Goal: Answer question/provide support: Share knowledge or assist other users

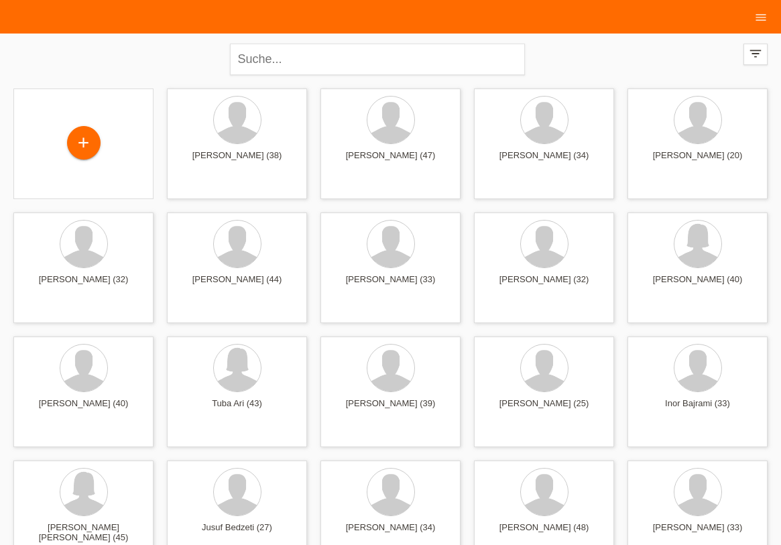
drag, startPoint x: 786, startPoint y: 38, endPoint x: 786, endPoint y: -4, distance: 41.6
click at [767, 15] on icon "menu" at bounding box center [760, 17] width 13 height 13
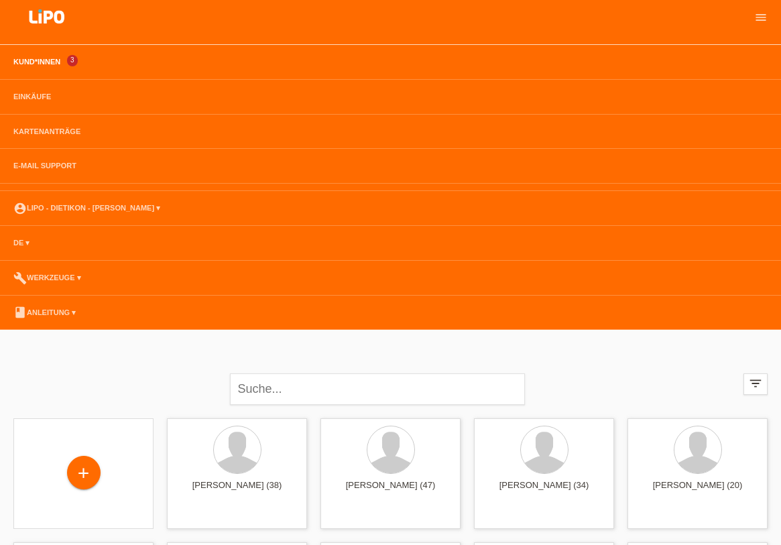
click at [48, 62] on link "Kund*innen" at bounding box center [37, 62] width 60 height 8
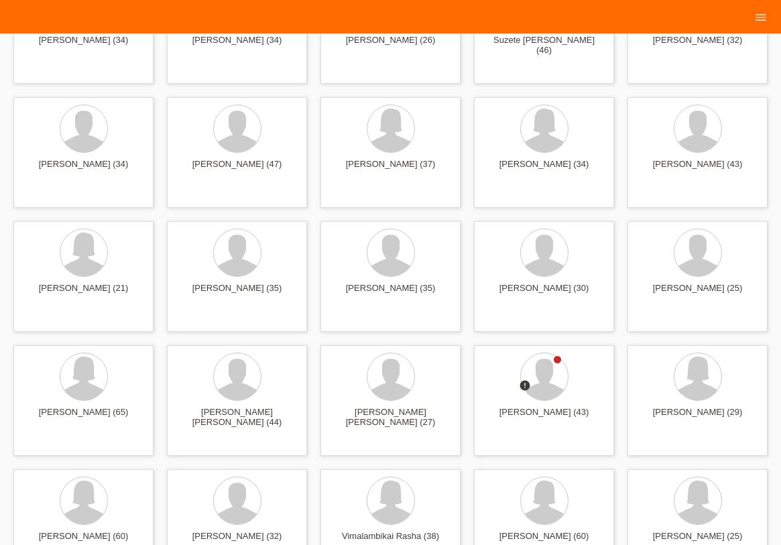
scroll to position [3113, 0]
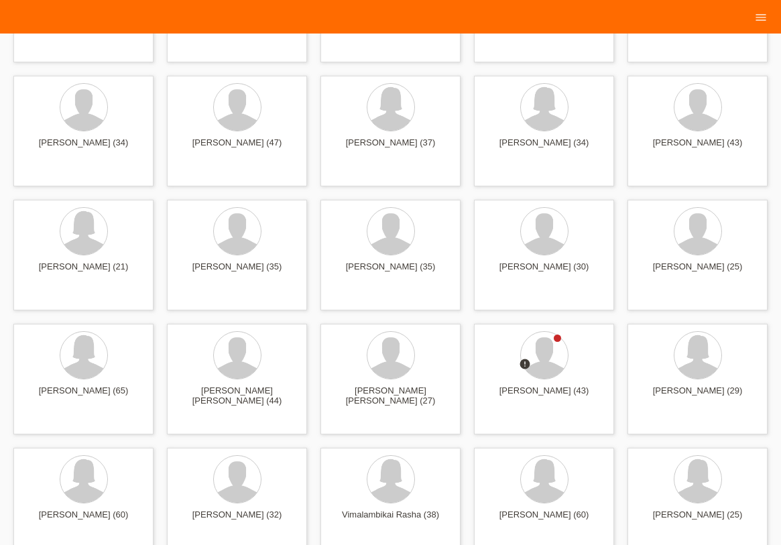
drag, startPoint x: 784, startPoint y: 32, endPoint x: 786, endPoint y: 389, distance: 356.6
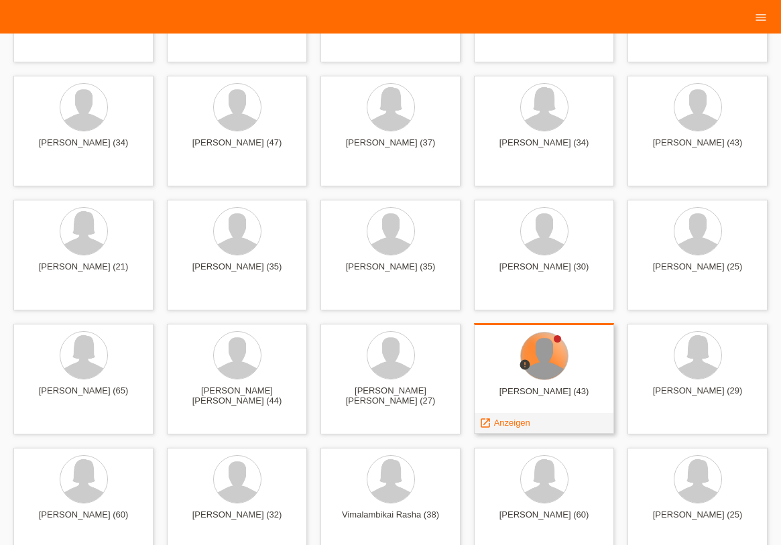
click at [541, 369] on div at bounding box center [544, 355] width 47 height 47
click at [509, 426] on span "Anzeigen" at bounding box center [512, 423] width 36 height 10
click at [513, 422] on span "Anzeigen" at bounding box center [512, 423] width 36 height 10
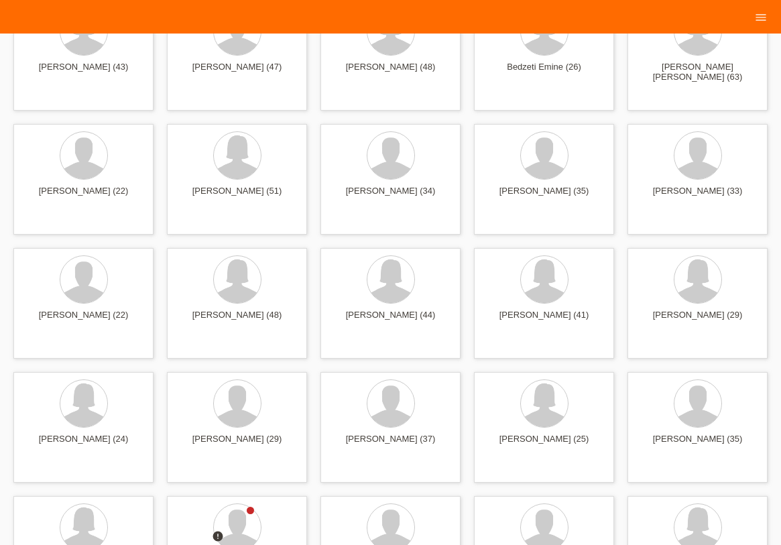
scroll to position [1602, 0]
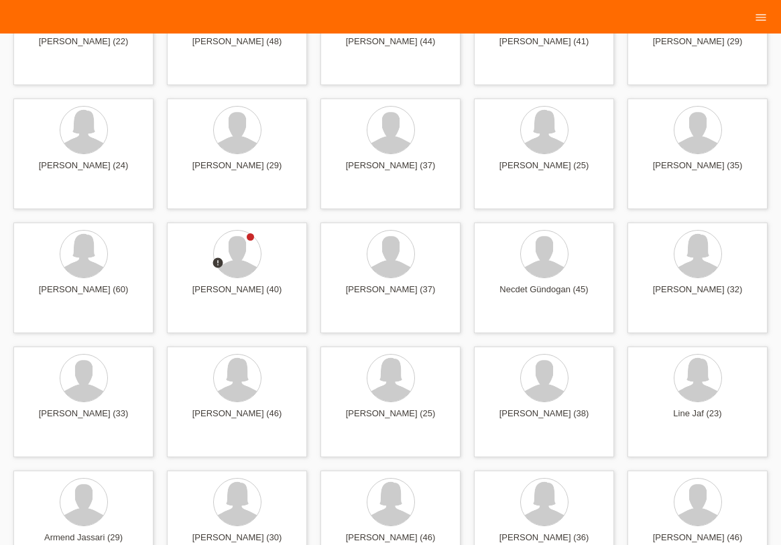
drag, startPoint x: 786, startPoint y: 366, endPoint x: 784, endPoint y: 206, distance: 159.5
click at [246, 260] on div at bounding box center [237, 254] width 47 height 47
click at [190, 325] on span "Anzeigen" at bounding box center [205, 321] width 36 height 10
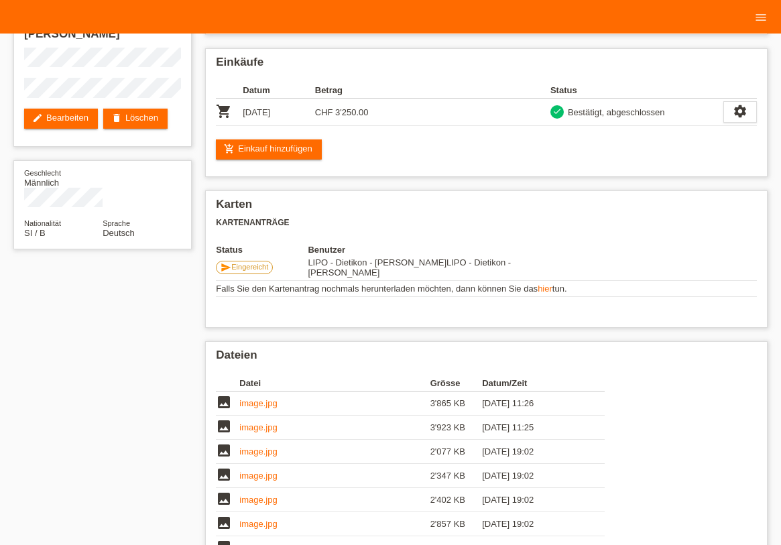
scroll to position [133, 0]
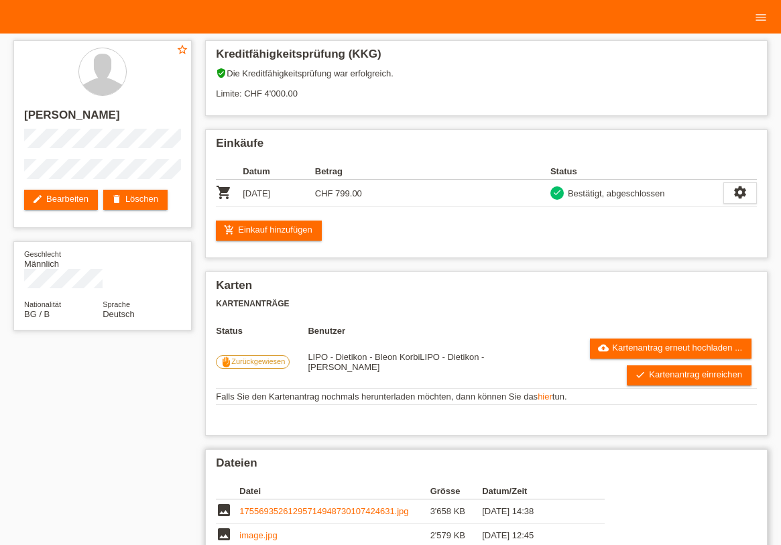
click at [723, 522] on div "Datei Grösse Datum/Zeit image 17556935261295714948730107424631.jpg 3'658 KB [DA…" at bounding box center [486, 555] width 541 height 157
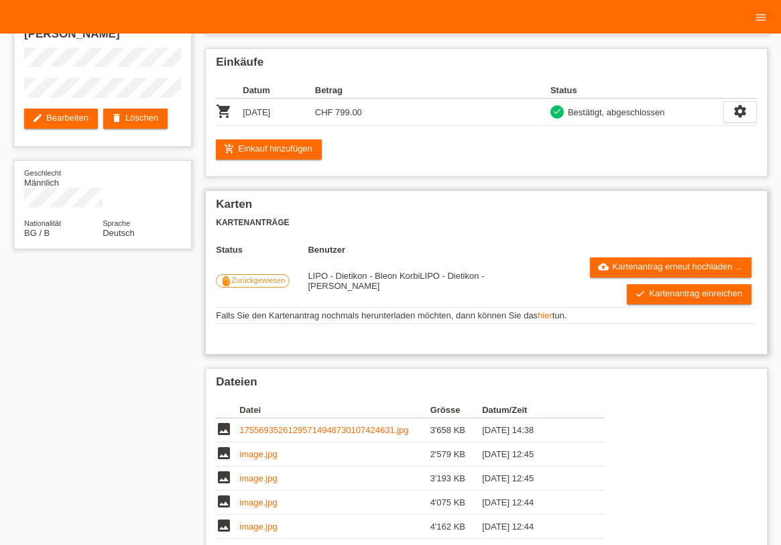
scroll to position [122, 0]
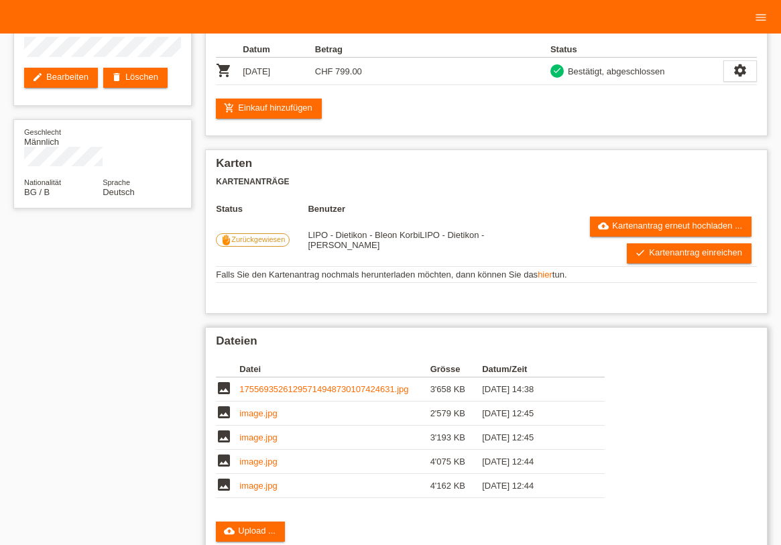
click at [262, 410] on link "image.jpg" at bounding box center [258, 413] width 38 height 10
click at [746, 347] on h2 "Dateien" at bounding box center [486, 344] width 541 height 20
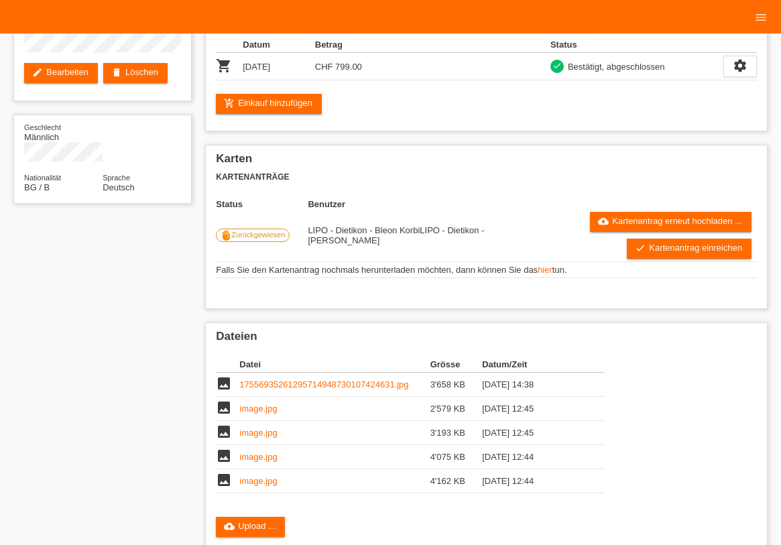
scroll to position [46, 0]
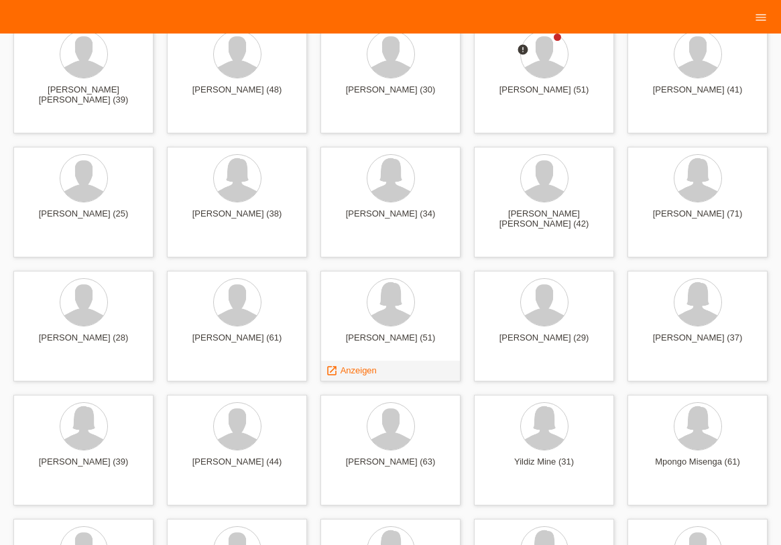
scroll to position [2384, 0]
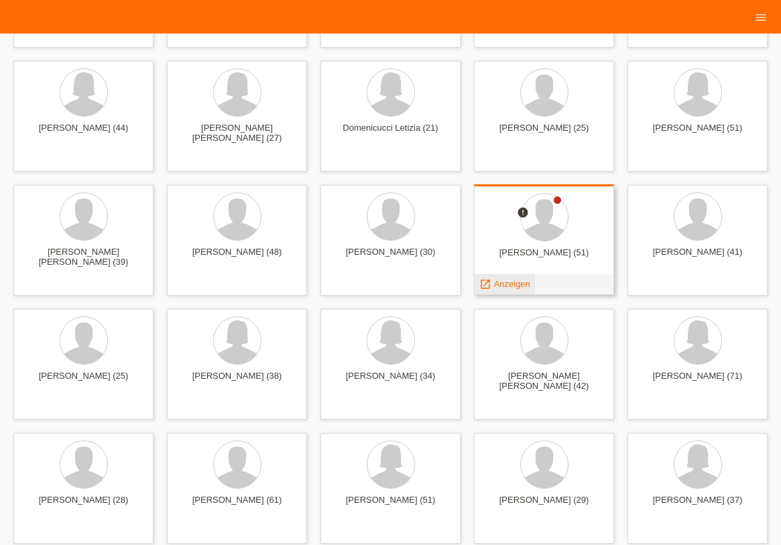
click at [500, 285] on span "Anzeigen" at bounding box center [512, 284] width 36 height 10
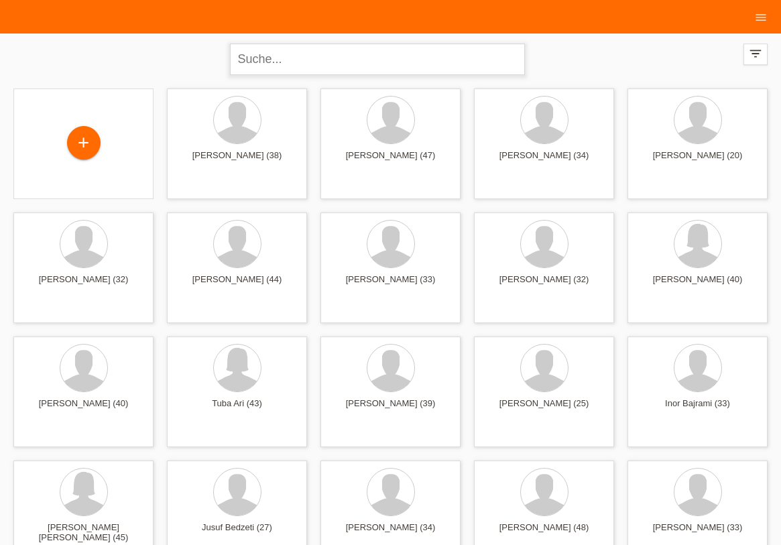
click at [290, 48] on input "text" at bounding box center [377, 60] width 295 height 32
type input "WALLAND"
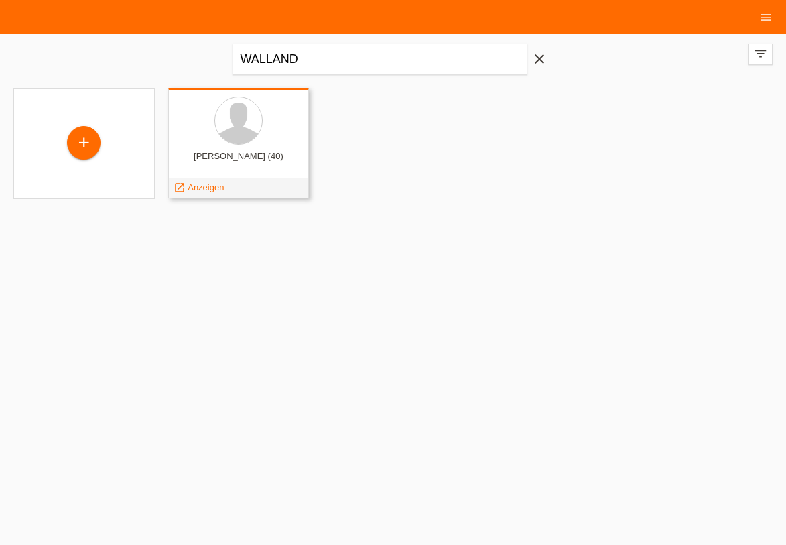
click at [258, 153] on div "Walland Grega (40)" at bounding box center [239, 161] width 120 height 21
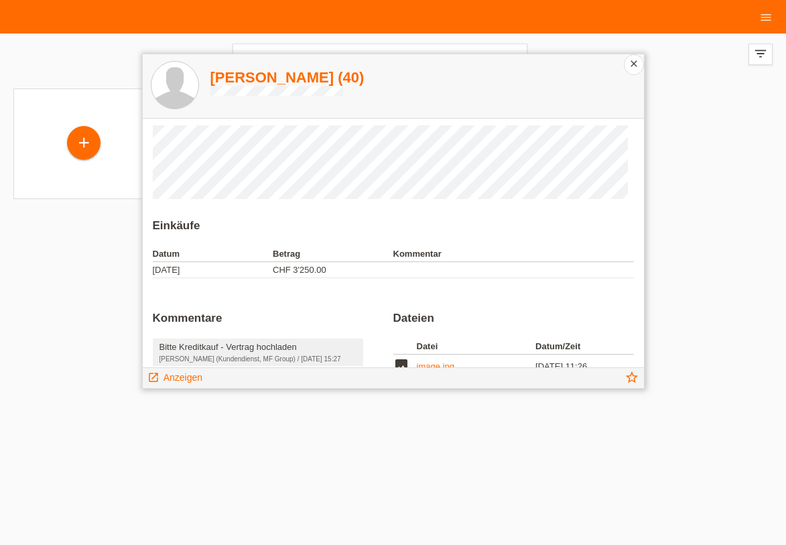
click at [302, 79] on h1 "Walland Grega (40)" at bounding box center [287, 77] width 154 height 17
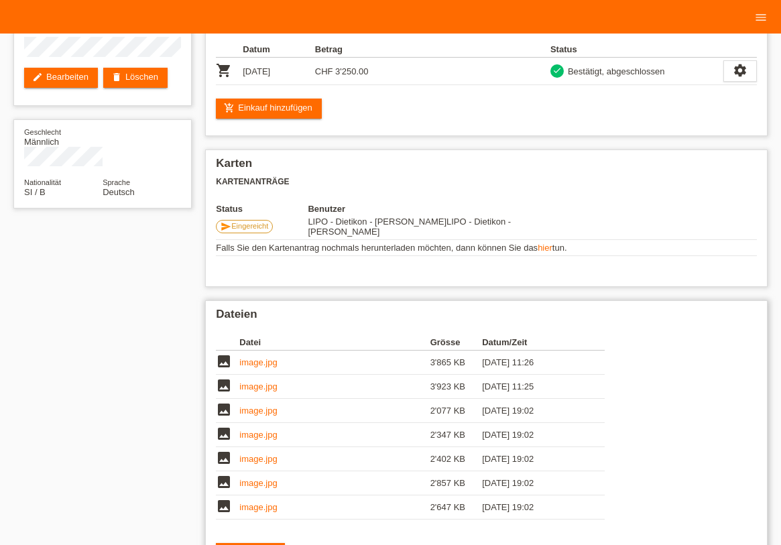
scroll to position [122, 0]
click at [258, 481] on link "image.jpg" at bounding box center [258, 483] width 38 height 10
click at [255, 410] on link "image.jpg" at bounding box center [258, 411] width 38 height 10
click at [256, 359] on link "image.jpg" at bounding box center [258, 362] width 38 height 10
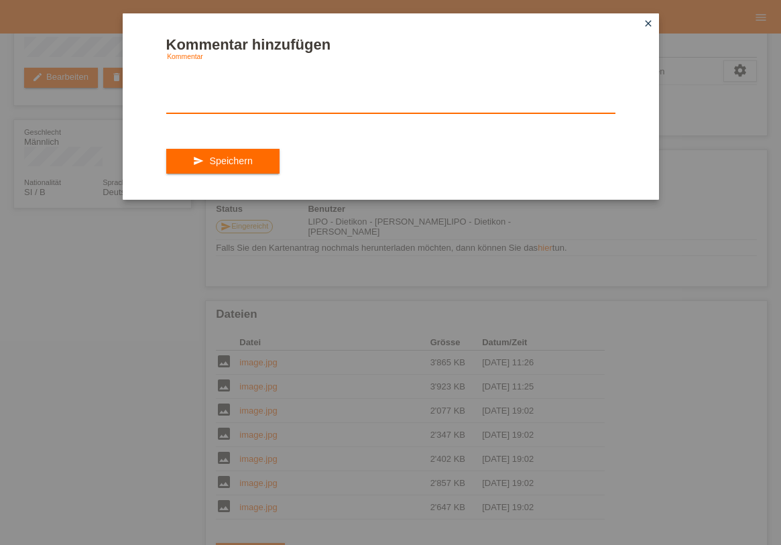
click at [292, 81] on textarea at bounding box center [390, 88] width 449 height 52
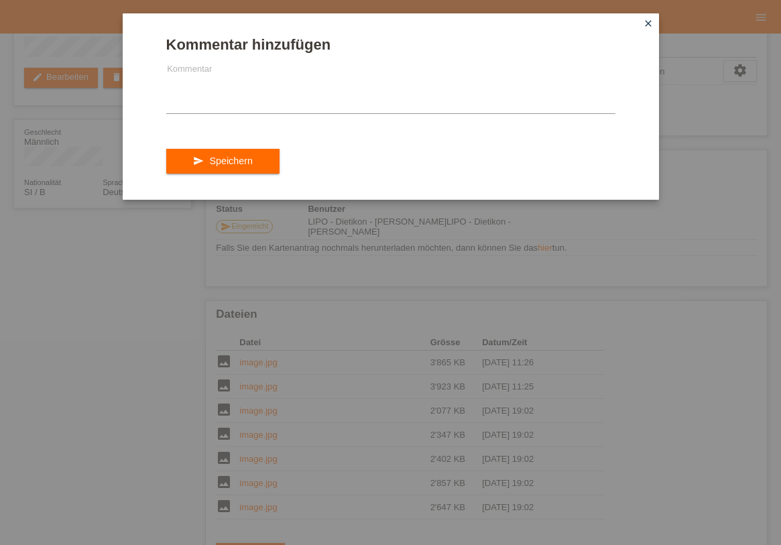
click at [646, 19] on icon "close" at bounding box center [648, 23] width 11 height 11
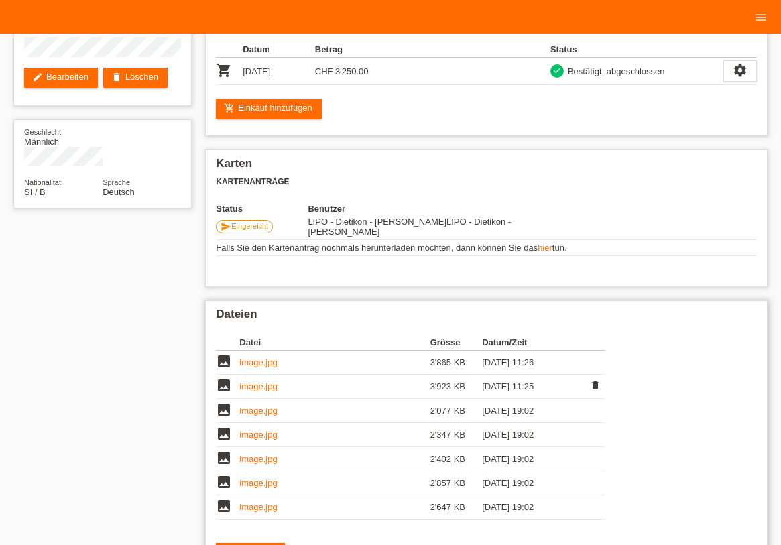
click at [247, 375] on td "image.jpg" at bounding box center [334, 387] width 190 height 24
click at [258, 381] on link "image.jpg" at bounding box center [258, 386] width 38 height 10
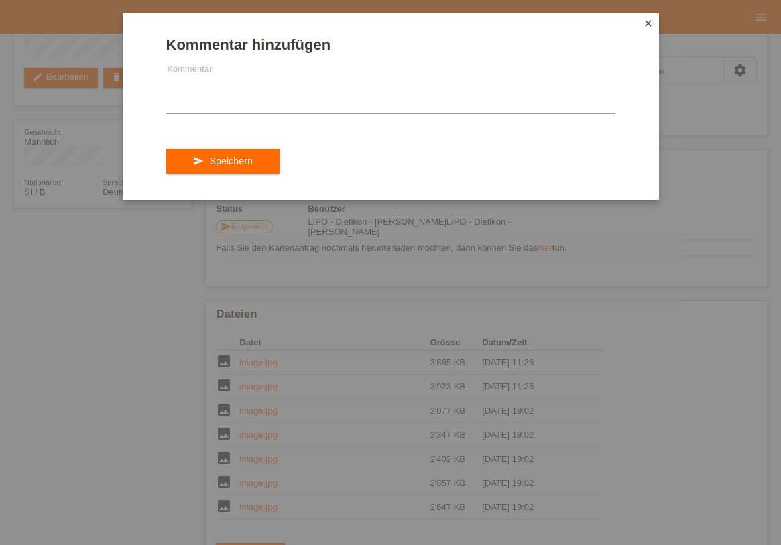
click at [311, 52] on h1 "Kommentar hinzufügen" at bounding box center [390, 44] width 449 height 17
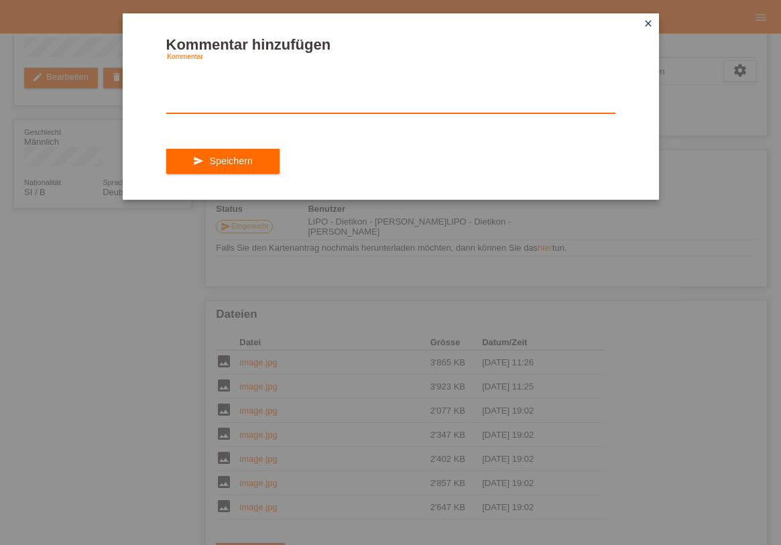
click at [307, 81] on textarea at bounding box center [390, 88] width 449 height 52
type textarea "g"
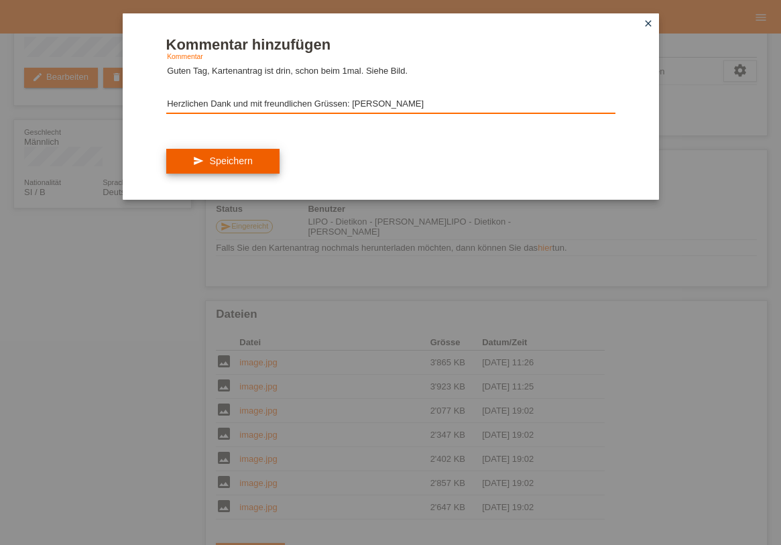
type textarea "Guten Tag, Kartenantrag ist drin, schon beim 1mal. Siehe Bild. Herzlichen Dank …"
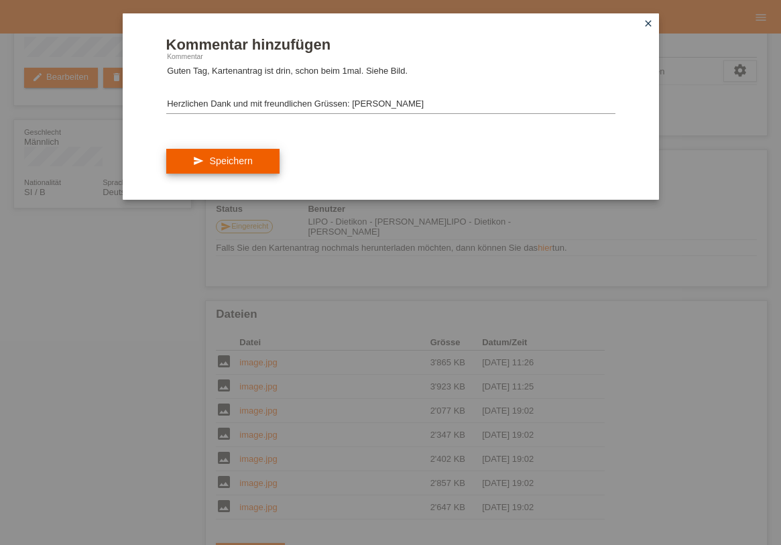
click at [219, 167] on button "send Speichern" at bounding box center [222, 161] width 113 height 25
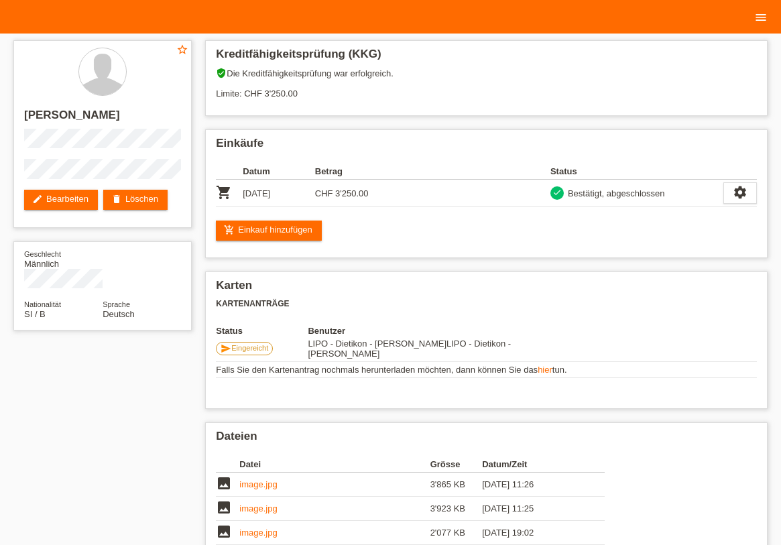
click at [761, 18] on icon "menu" at bounding box center [760, 17] width 13 height 13
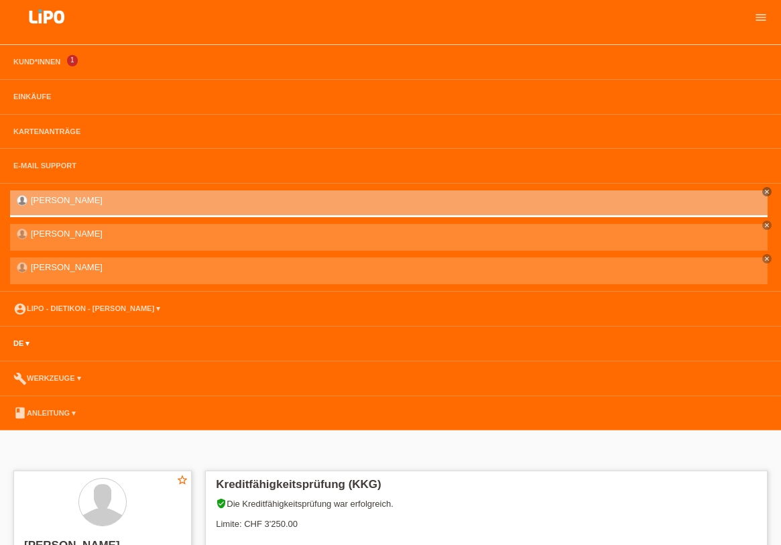
click at [26, 343] on link "DE ▾" at bounding box center [21, 343] width 29 height 8
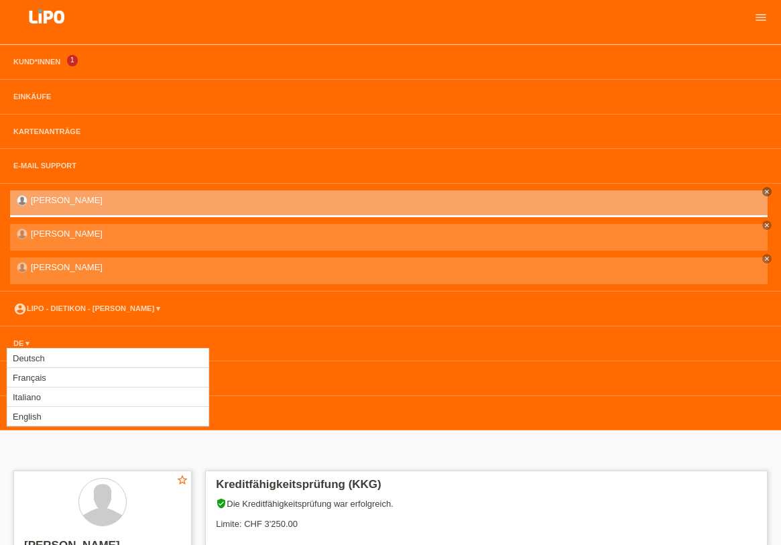
click at [53, 334] on li "DE ▾" at bounding box center [390, 343] width 781 height 35
click at [360, 417] on li "book Anleitung ▾" at bounding box center [390, 413] width 781 height 35
click at [97, 312] on link "account_circle LIPO - Dietikon - [PERSON_NAME] ▾" at bounding box center [87, 308] width 160 height 8
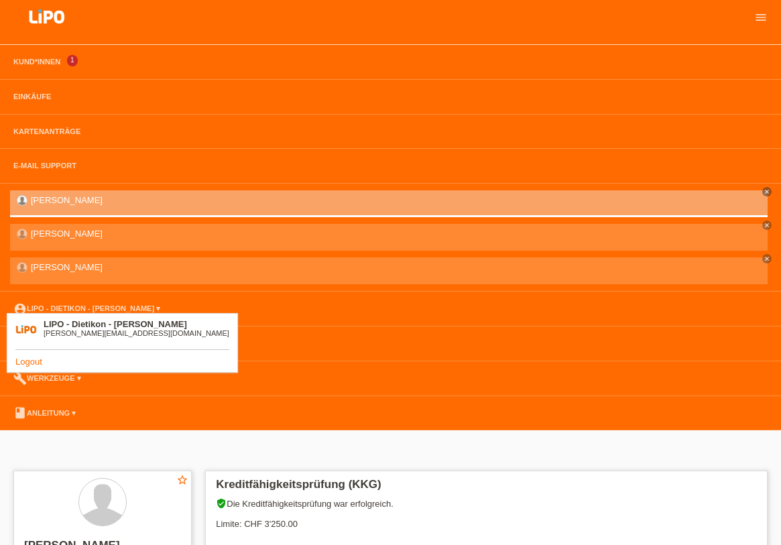
click at [28, 358] on link "Logout" at bounding box center [28, 362] width 27 height 10
